Goal: Navigation & Orientation: Find specific page/section

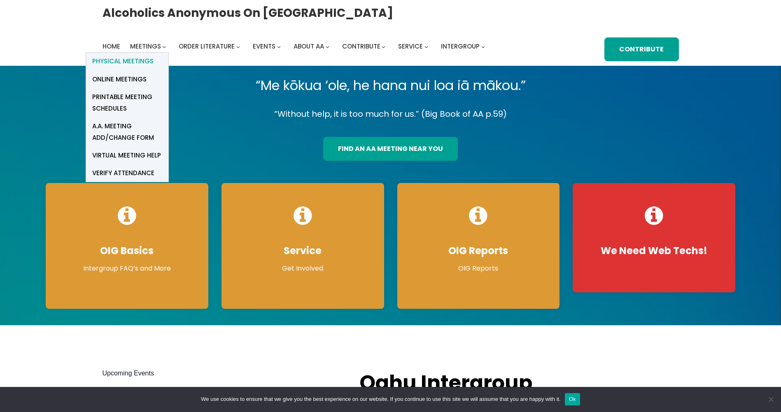
click at [139, 60] on span "Physical Meetings" at bounding box center [122, 62] width 61 height 12
